Goal: Task Accomplishment & Management: Use online tool/utility

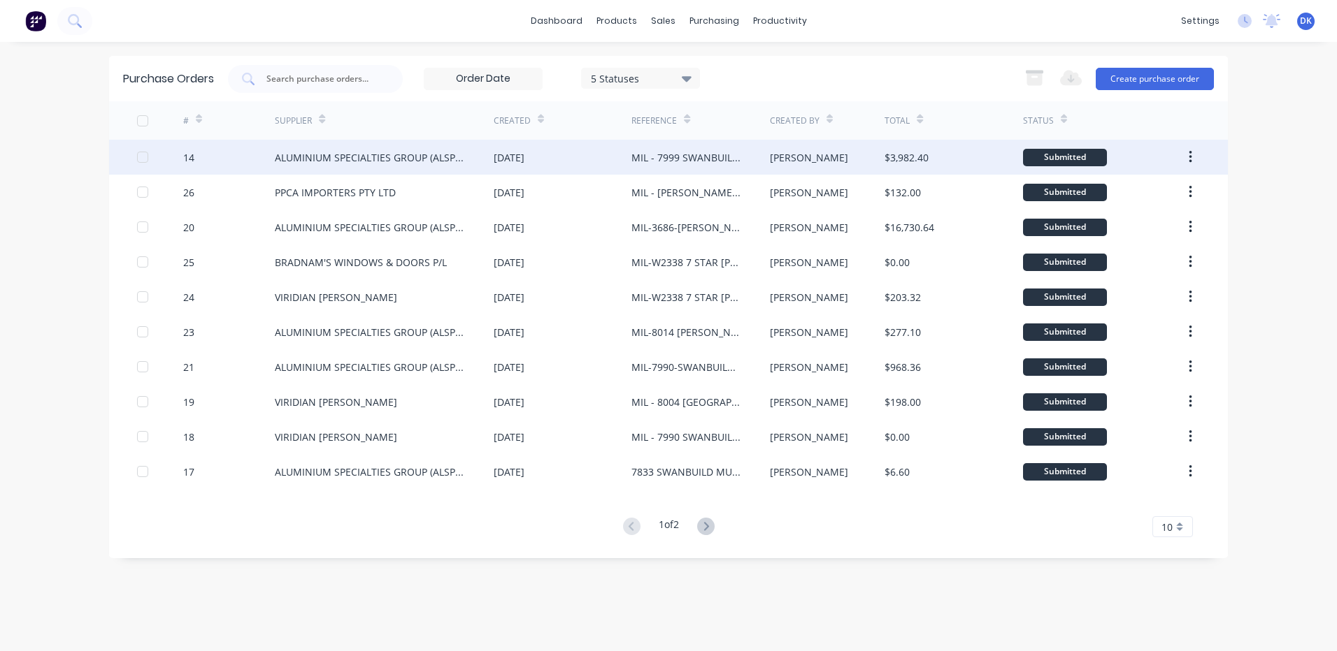
click at [654, 157] on div "MIL - 7999 SWANBUILD CROOKE" at bounding box center [686, 157] width 110 height 15
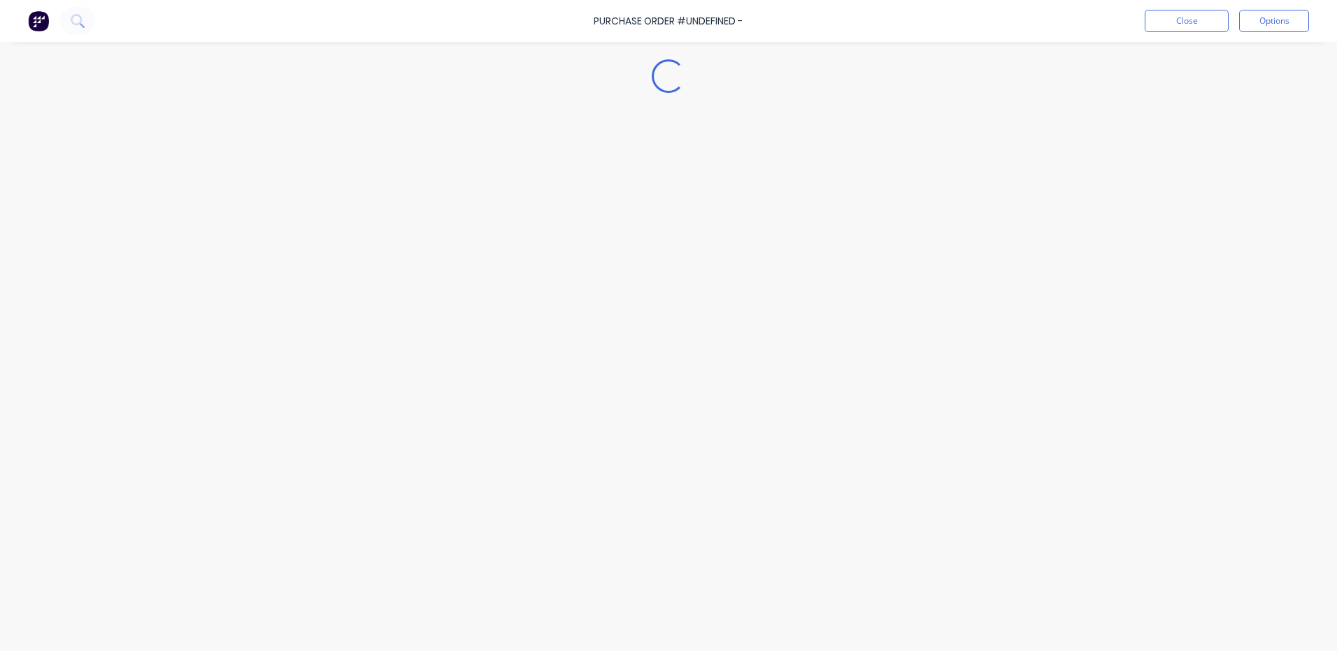
type textarea "x"
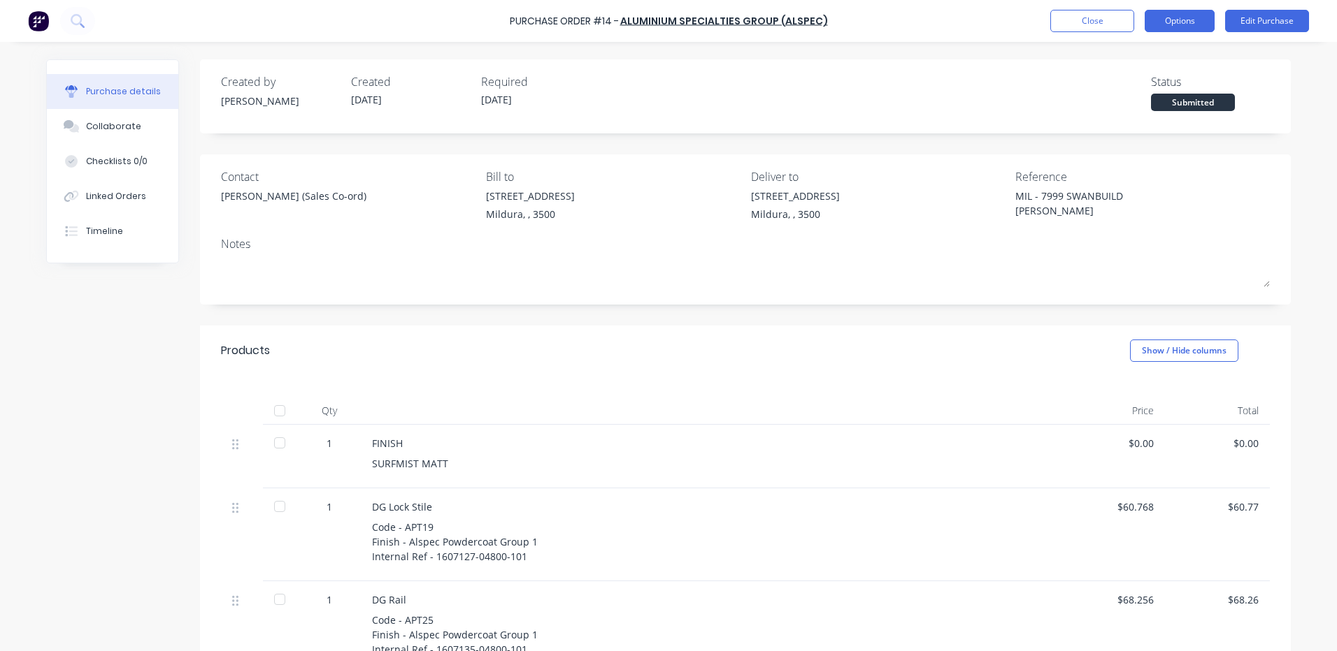
click at [1187, 20] on button "Options" at bounding box center [1179, 21] width 70 height 22
click at [905, 80] on div "Created by Brooke Created 01/10/25 Required 27/10/25 Status Submitted" at bounding box center [745, 92] width 1049 height 38
click at [1086, 21] on button "Close" at bounding box center [1092, 21] width 84 height 22
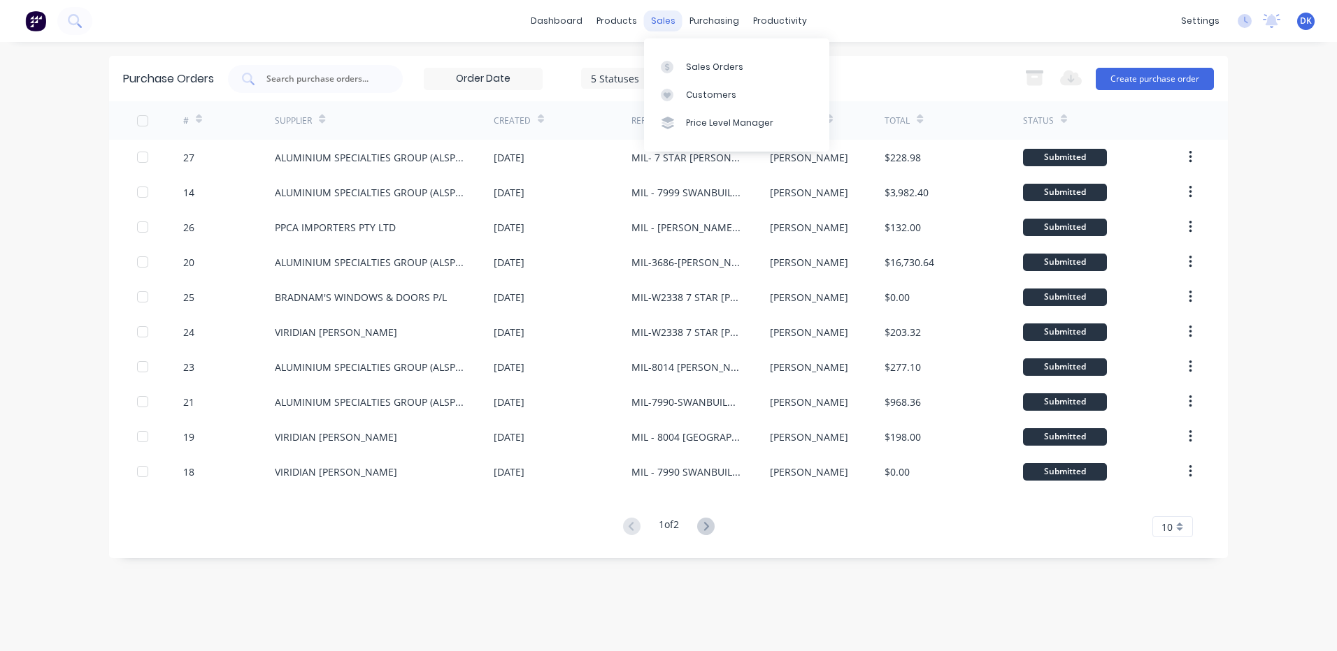
click at [663, 17] on div "sales" at bounding box center [663, 20] width 38 height 21
click at [700, 72] on div "Sales Orders" at bounding box center [714, 67] width 57 height 13
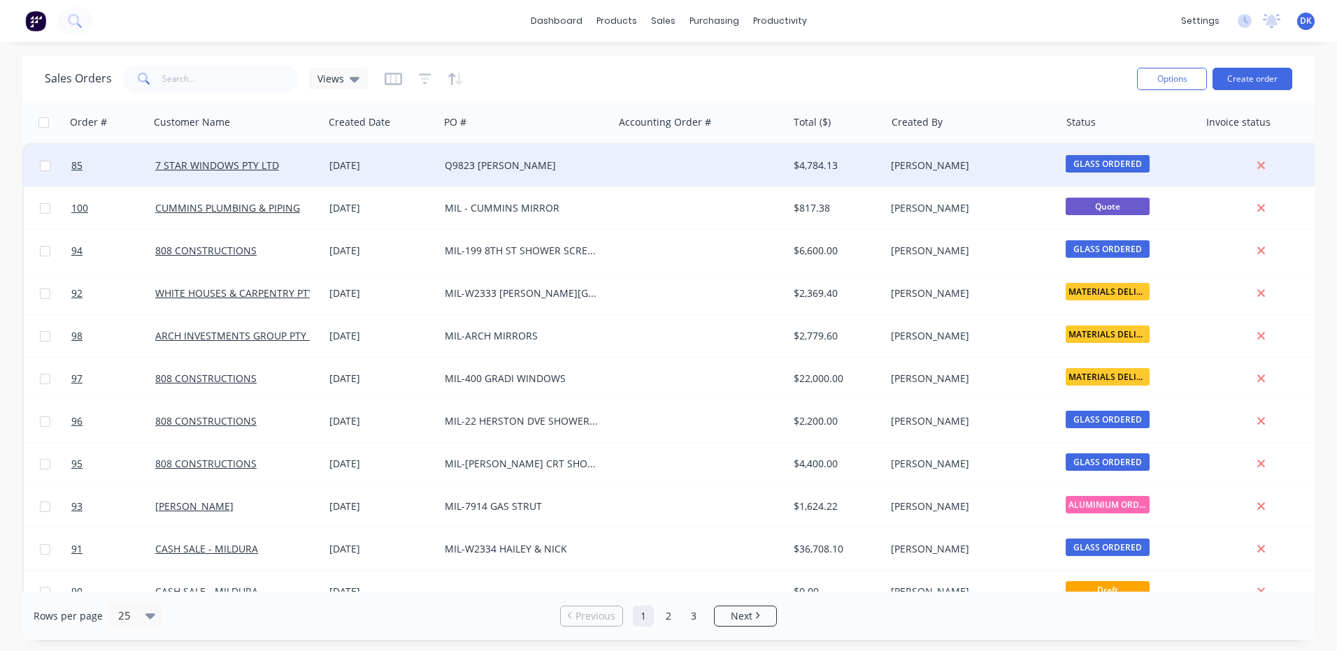
click at [567, 167] on div "Q9823 MARIE CROWLEY" at bounding box center [522, 166] width 155 height 14
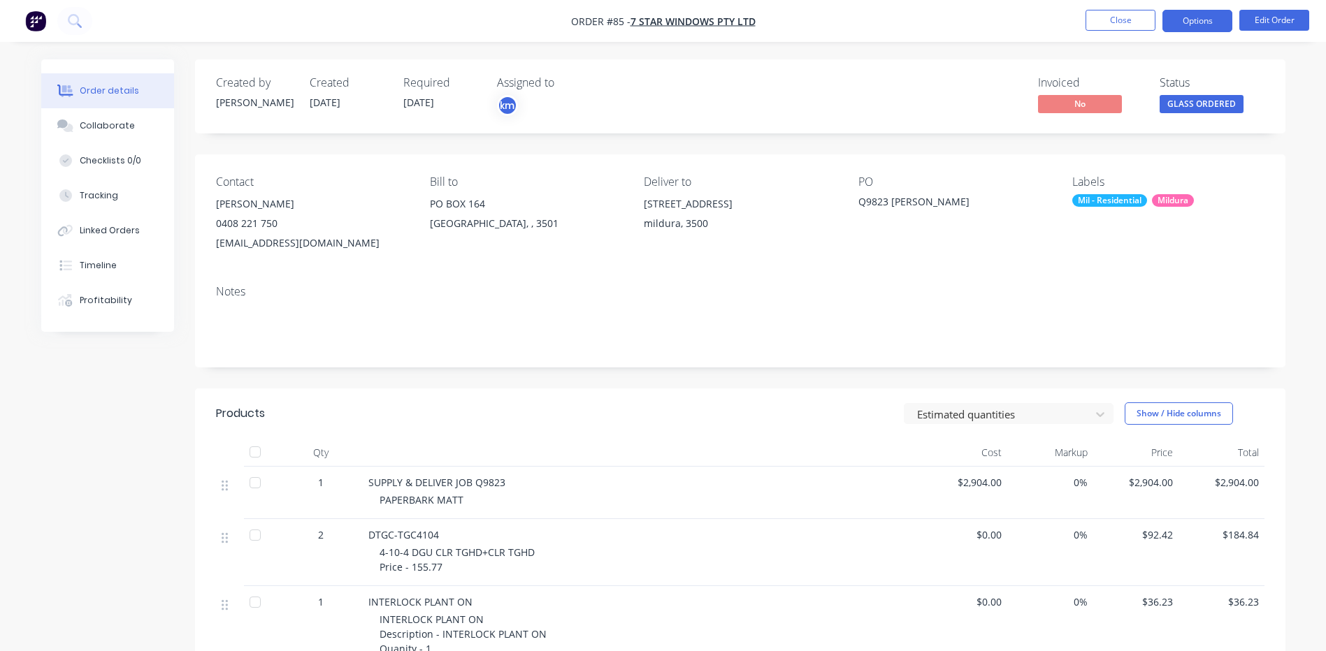
click at [1201, 22] on button "Options" at bounding box center [1197, 21] width 70 height 22
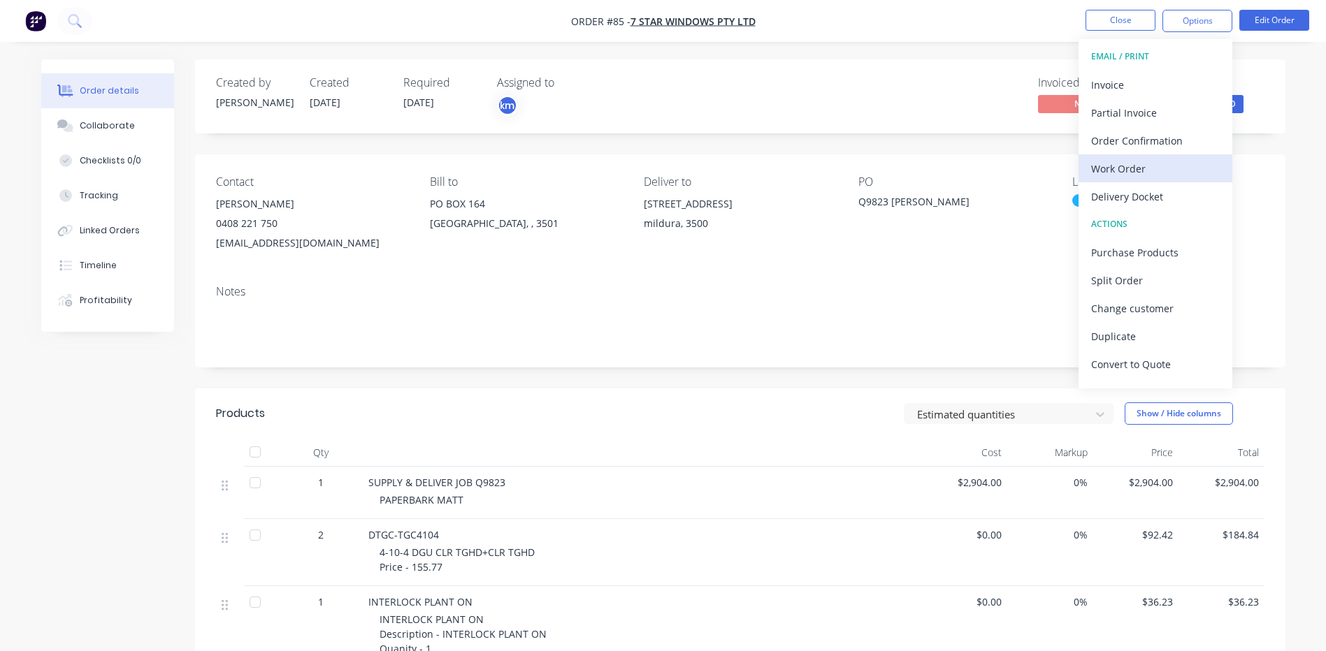
click at [1101, 168] on div "Work Order" at bounding box center [1155, 169] width 129 height 20
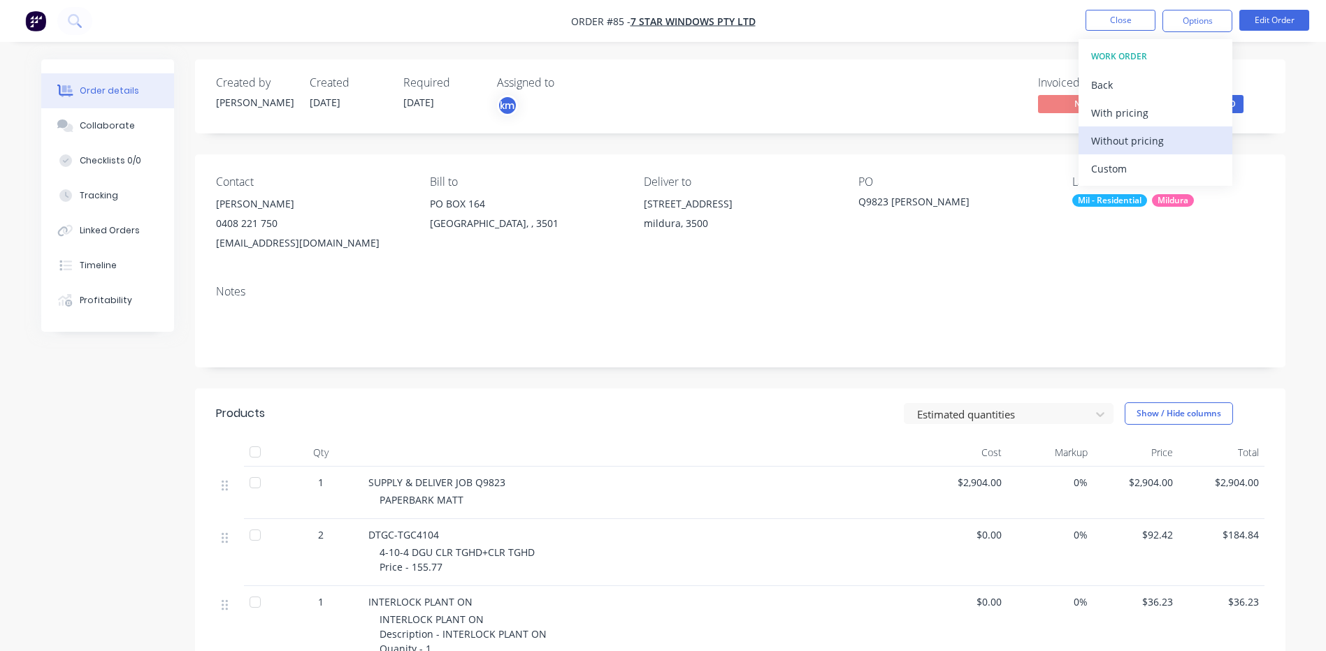
click at [1117, 138] on div "Without pricing" at bounding box center [1155, 141] width 129 height 20
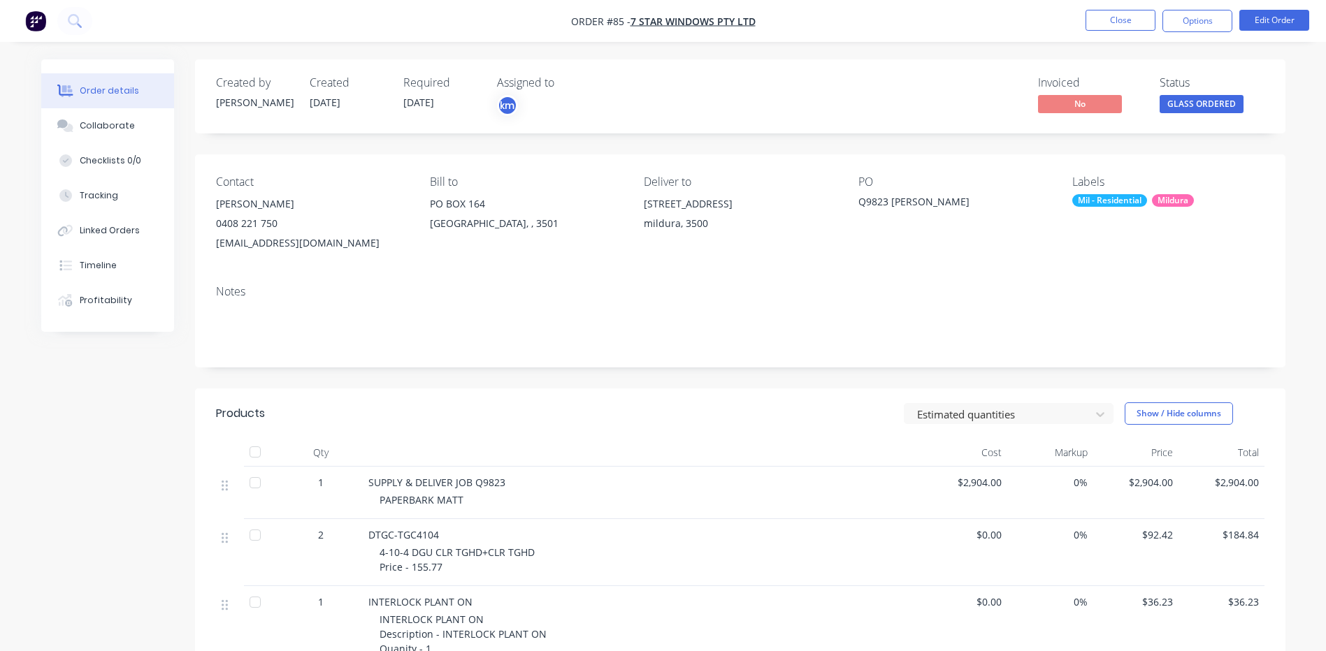
click at [1197, 22] on button "Options" at bounding box center [1197, 21] width 70 height 22
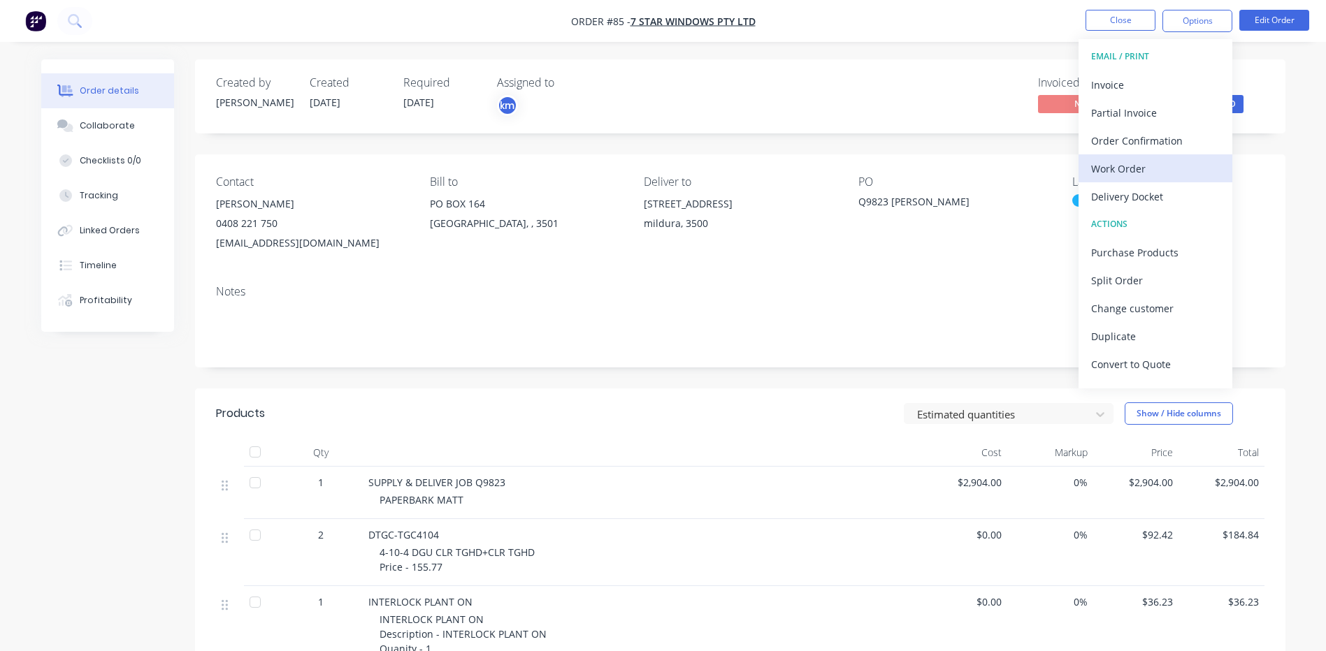
click at [1112, 164] on div "Work Order" at bounding box center [1155, 169] width 129 height 20
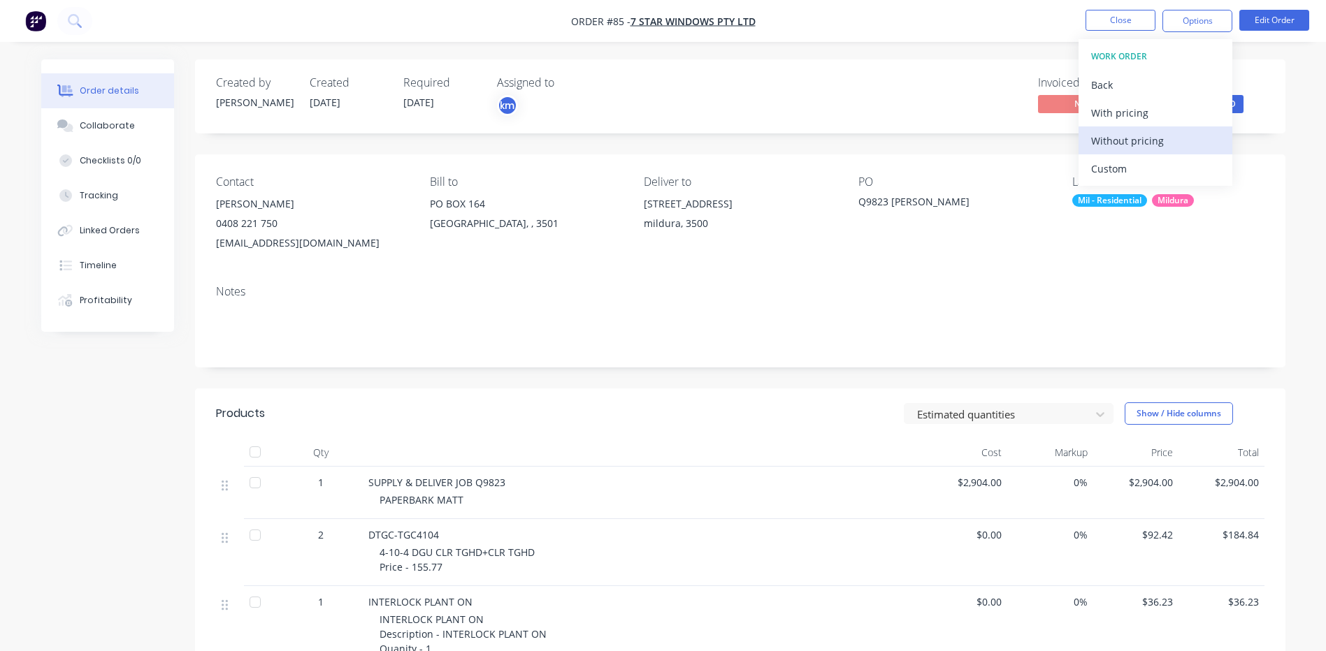
click at [1119, 138] on div "Without pricing" at bounding box center [1155, 141] width 129 height 20
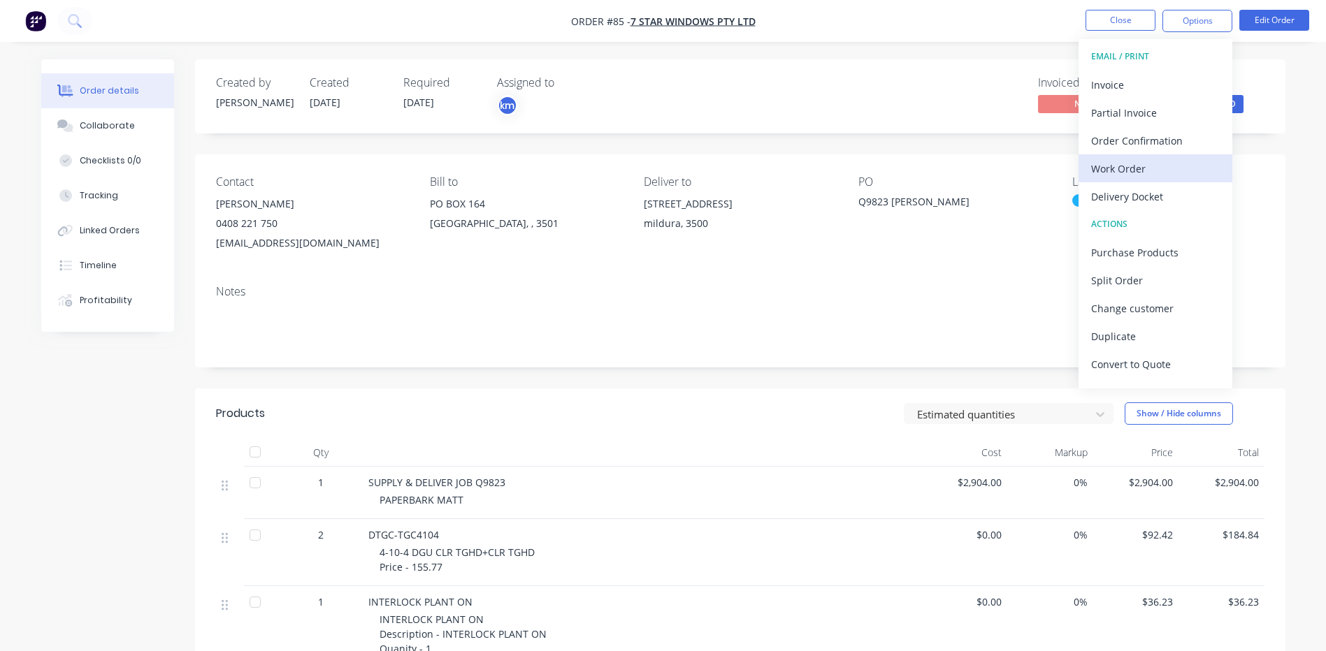
click at [1116, 166] on div "Work Order" at bounding box center [1155, 169] width 129 height 20
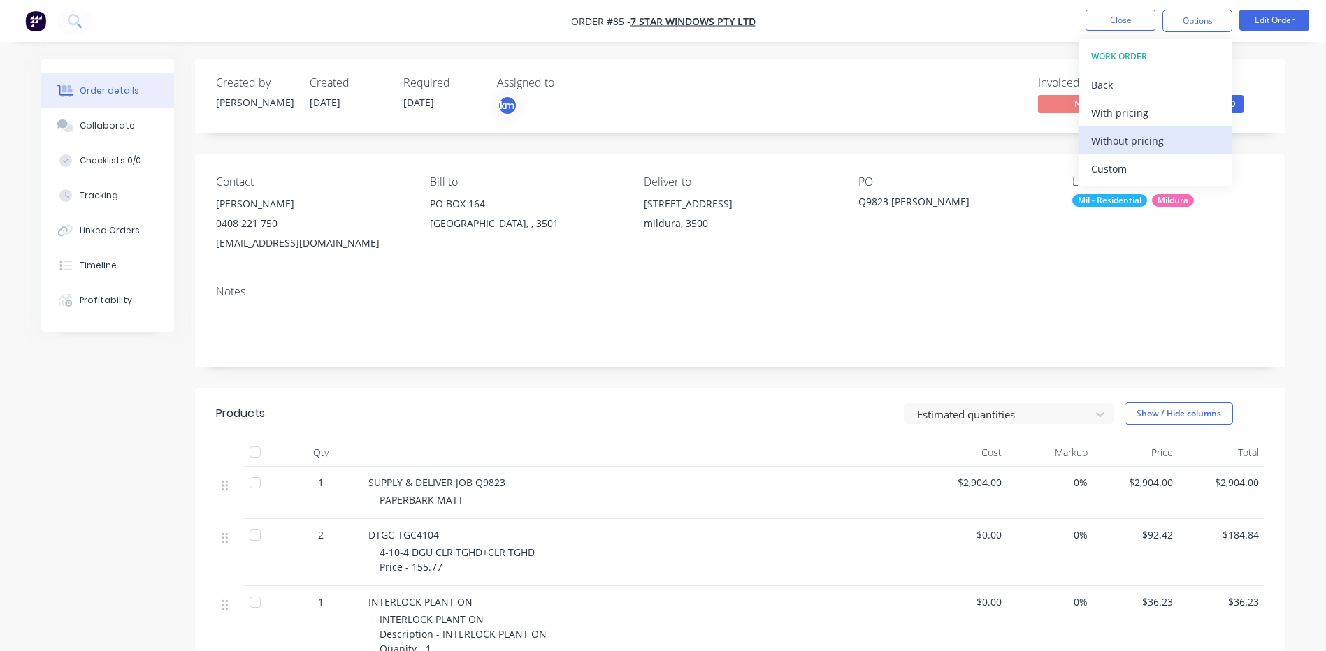
click at [1112, 136] on div "Without pricing" at bounding box center [1155, 141] width 129 height 20
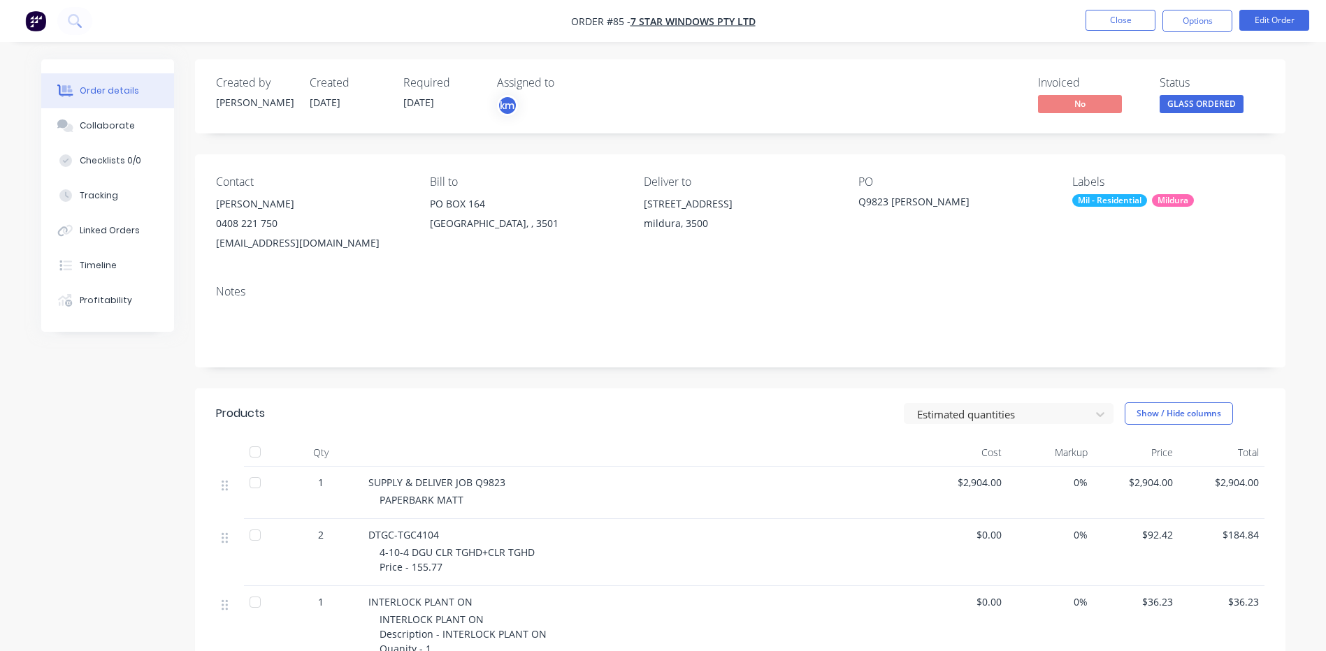
click at [92, 228] on div "Linked Orders" at bounding box center [110, 230] width 60 height 13
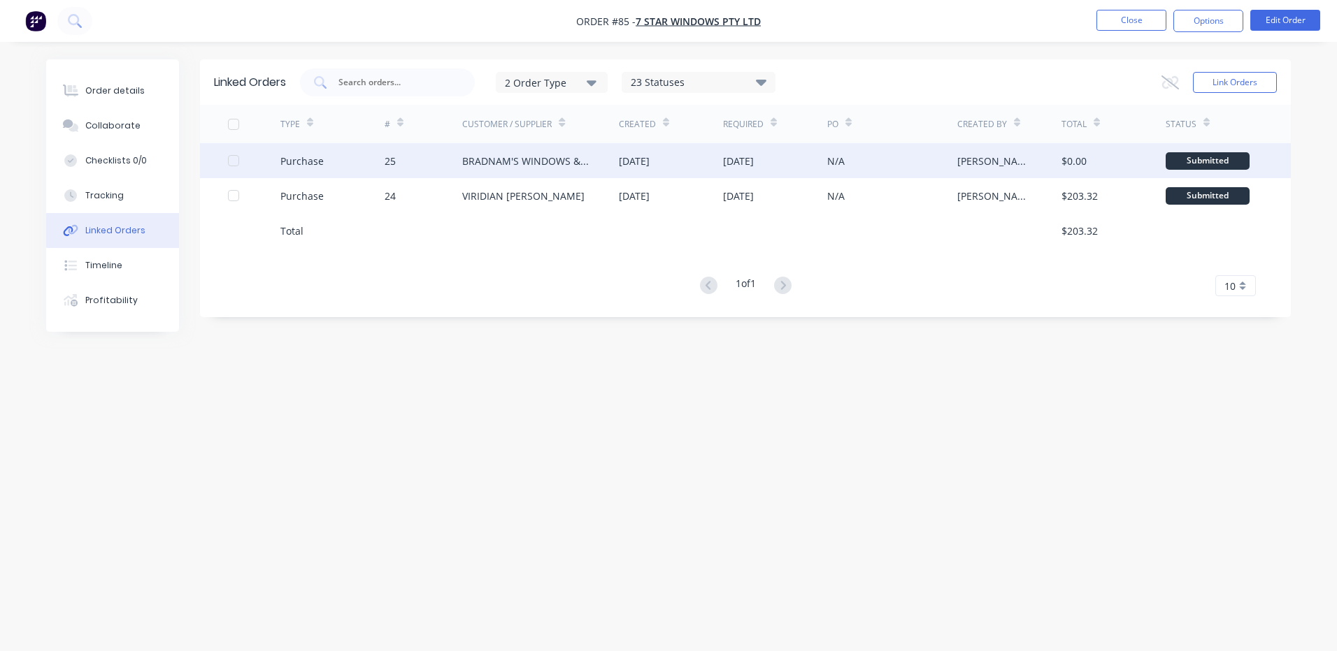
click at [631, 159] on div "06 Oct 2025" at bounding box center [634, 161] width 31 height 15
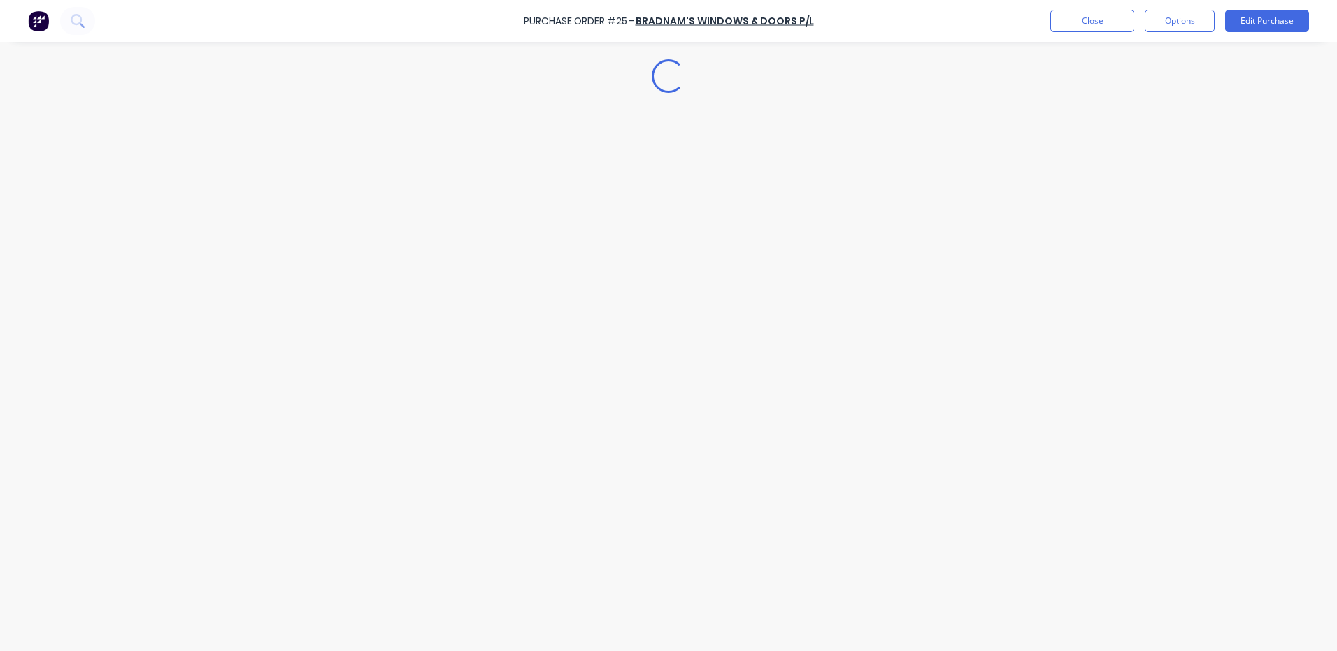
type textarea "x"
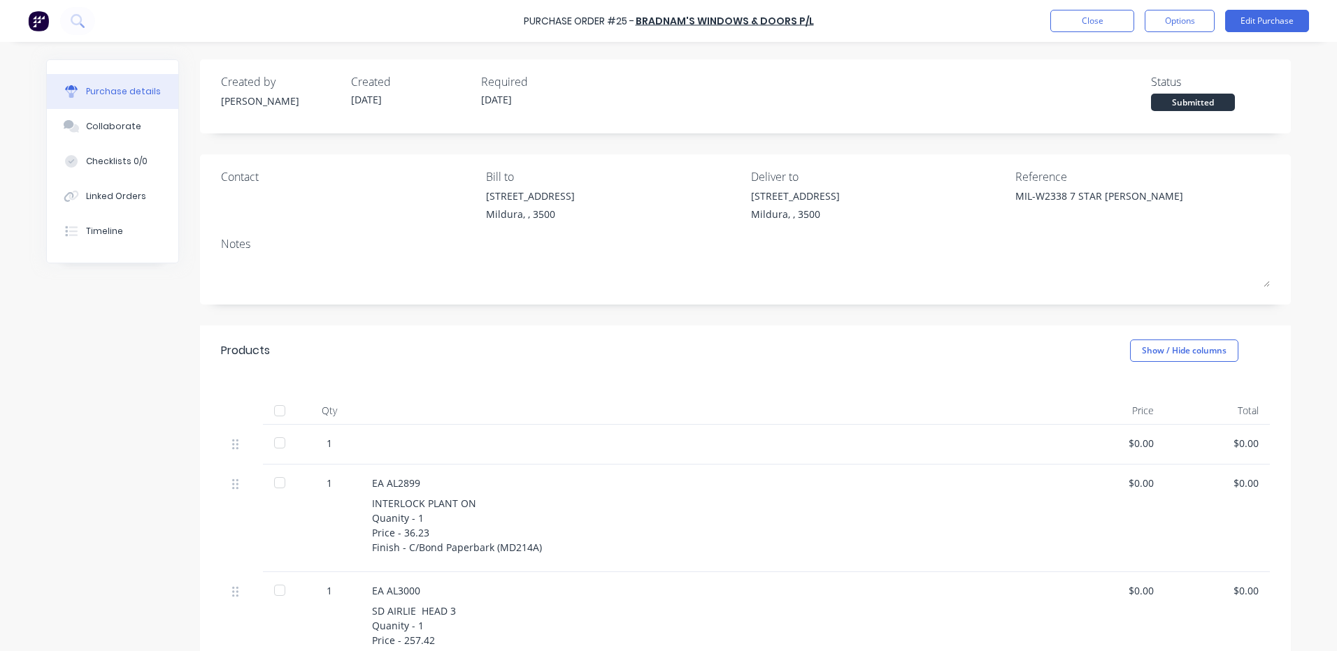
click at [38, 15] on img at bounding box center [38, 20] width 21 height 21
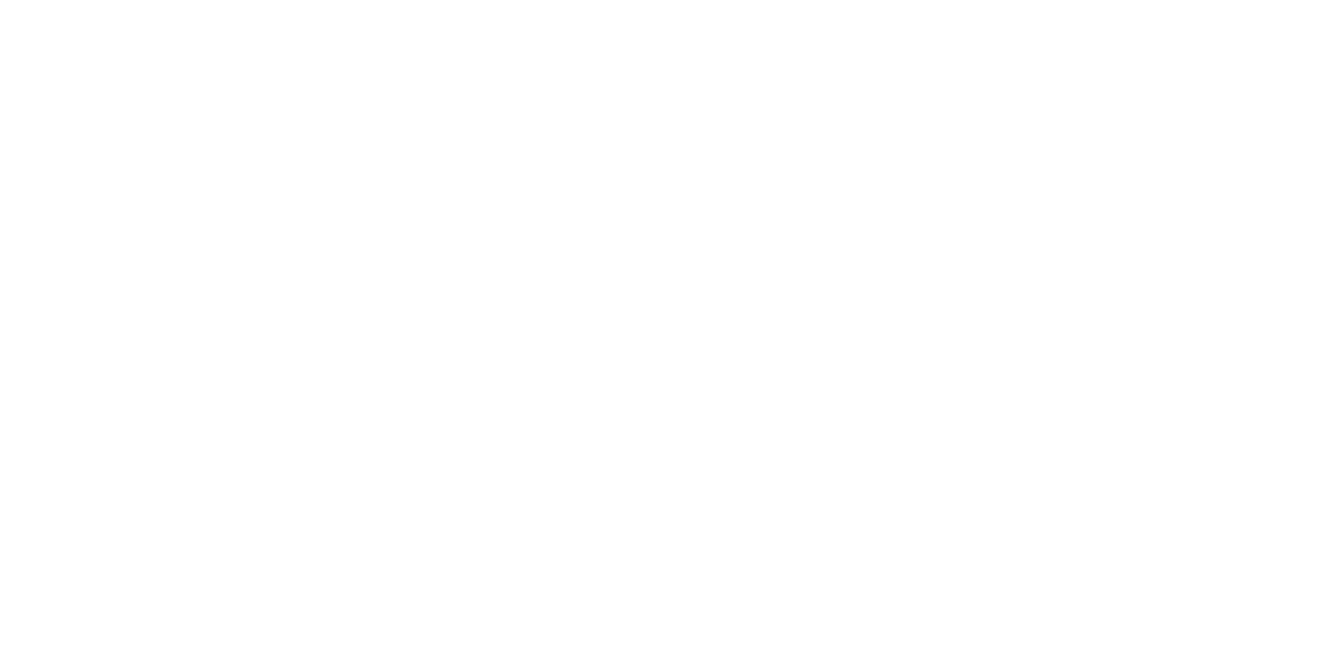
drag, startPoint x: 217, startPoint y: 63, endPoint x: 183, endPoint y: 33, distance: 45.0
click at [215, 0] on html "x" at bounding box center [668, 0] width 1337 height 0
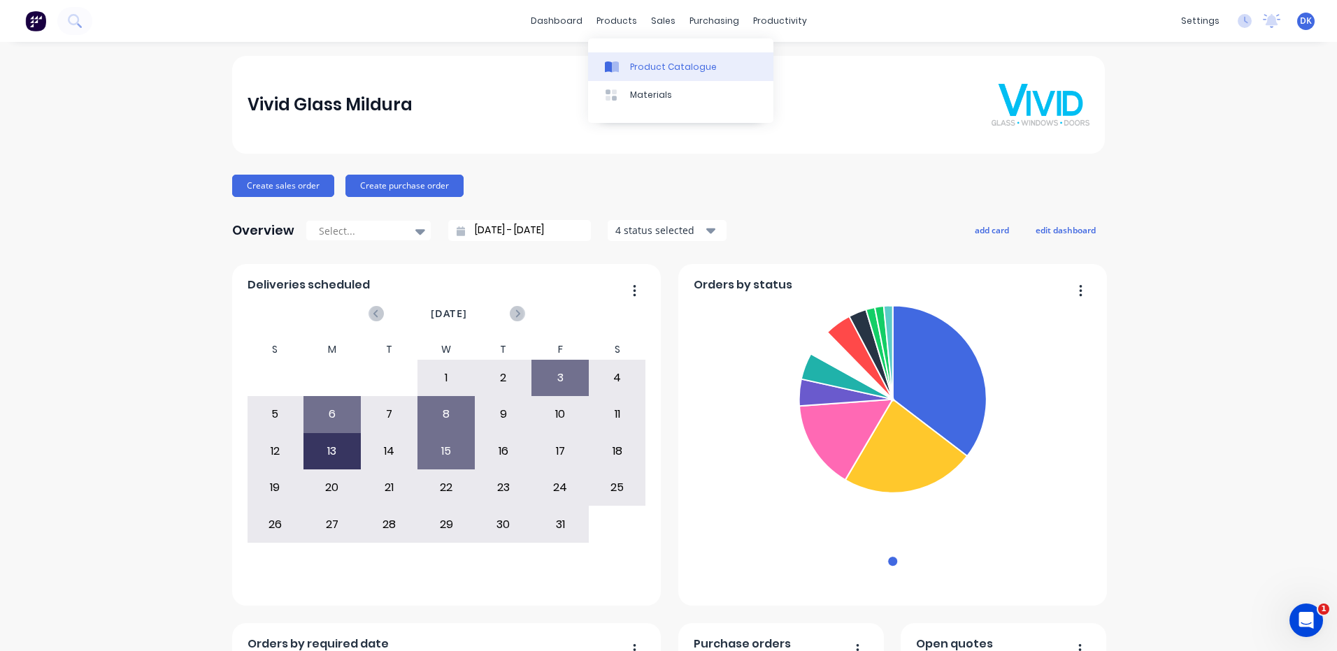
click at [662, 67] on div "Product Catalogue" at bounding box center [673, 67] width 87 height 13
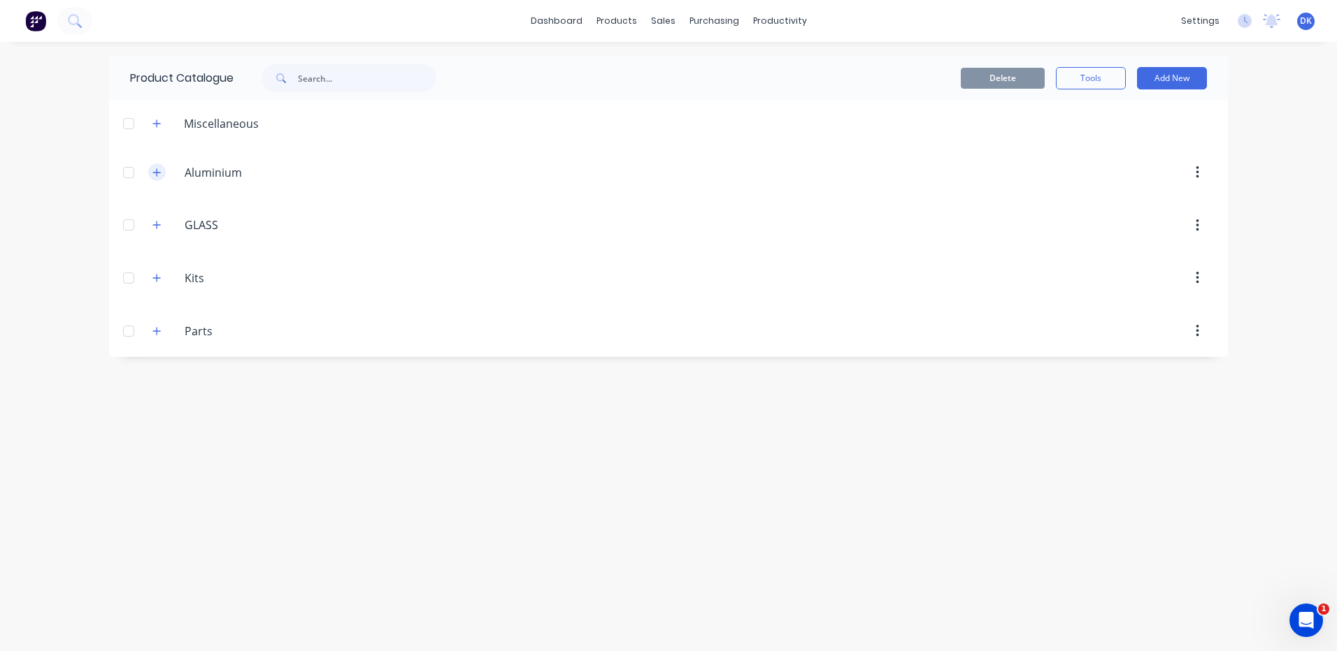
click at [157, 176] on icon "button" at bounding box center [157, 172] width 8 height 8
click at [162, 166] on button "button" at bounding box center [156, 172] width 17 height 17
